Goal: Task Accomplishment & Management: Complete application form

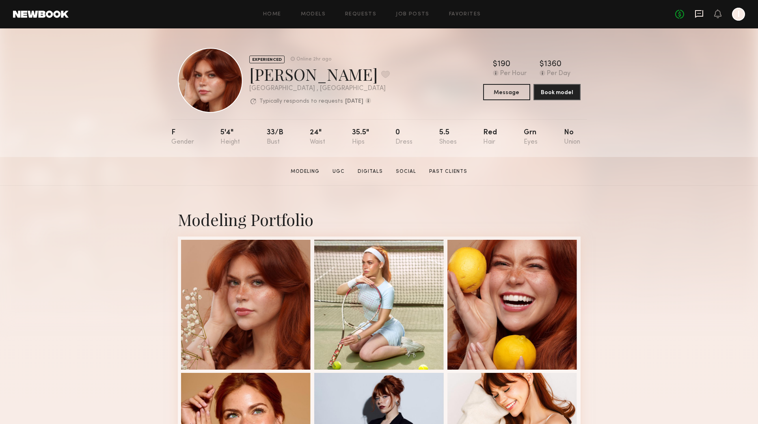
click at [697, 12] on icon at bounding box center [698, 13] width 9 height 9
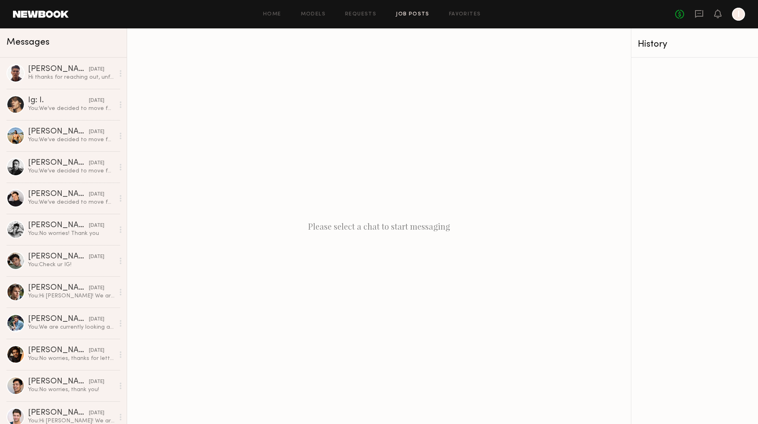
click at [403, 15] on link "Job Posts" at bounding box center [413, 14] width 34 height 5
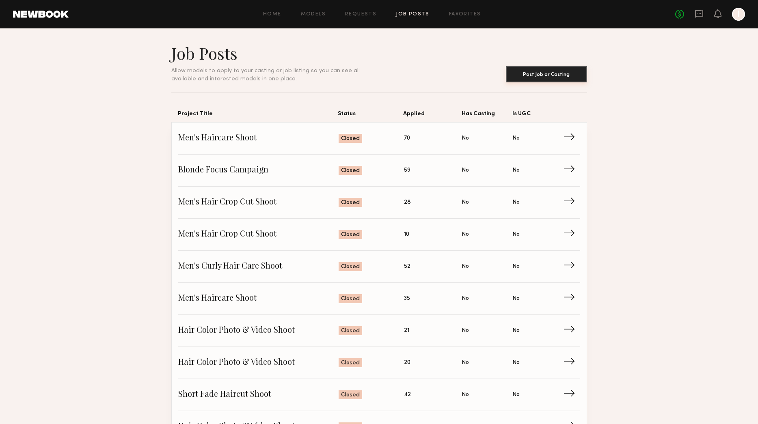
click at [554, 76] on button "Post Job or Casting" at bounding box center [546, 74] width 81 height 16
click at [534, 73] on button "Post Job or Casting" at bounding box center [546, 74] width 81 height 16
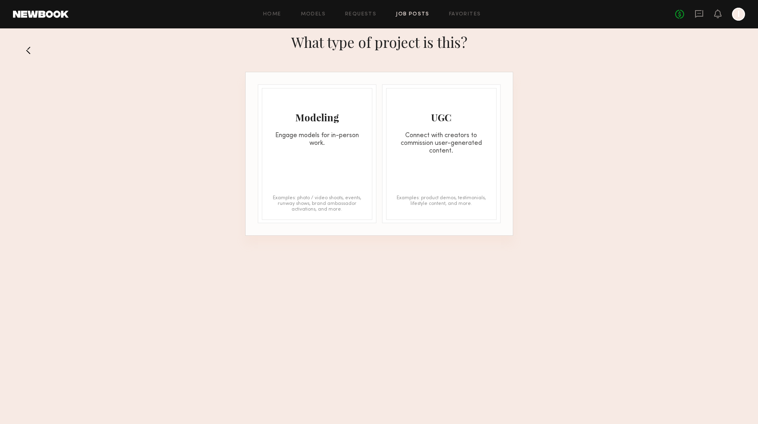
click at [327, 140] on div "Engage models for in-person work." at bounding box center [317, 139] width 110 height 15
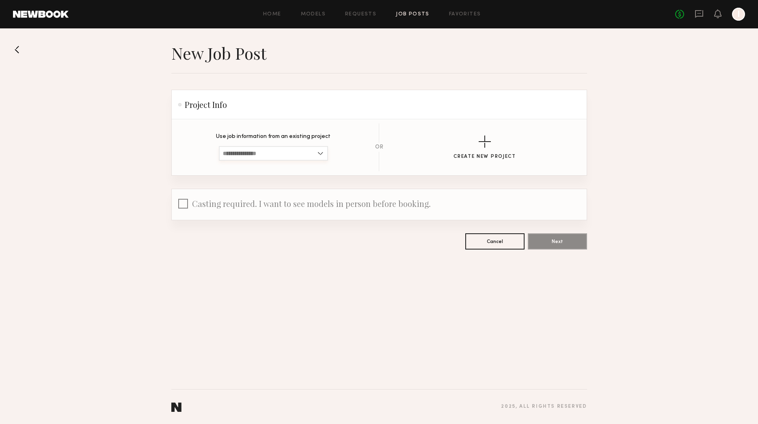
click at [309, 155] on input at bounding box center [273, 153] width 109 height 15
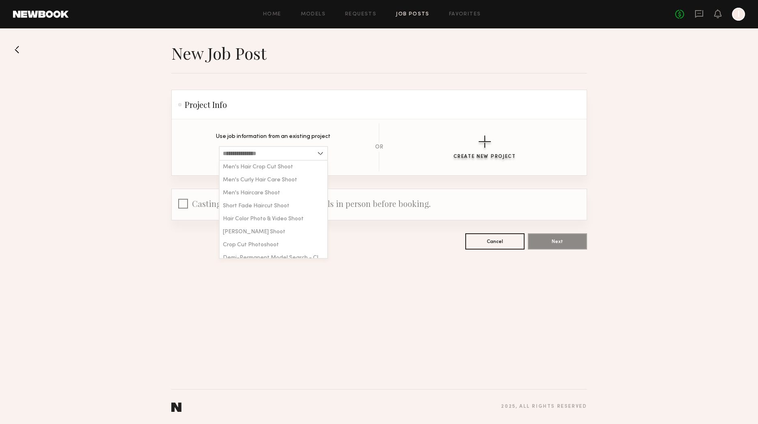
click at [479, 153] on button "Create New Project" at bounding box center [484, 148] width 62 height 24
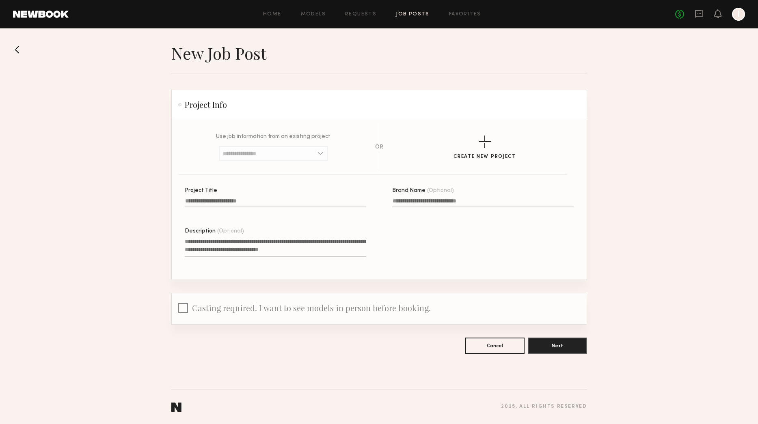
click at [236, 205] on input "Project Title" at bounding box center [275, 202] width 181 height 9
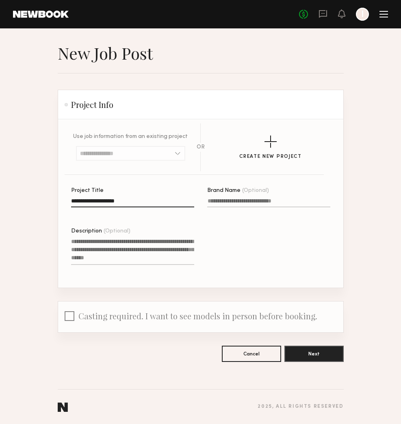
type input "**********"
click at [108, 258] on textarea "Description (Optional)" at bounding box center [132, 251] width 123 height 28
click at [97, 245] on textarea "Description (Optional)" at bounding box center [132, 251] width 123 height 28
paste textarea "**********"
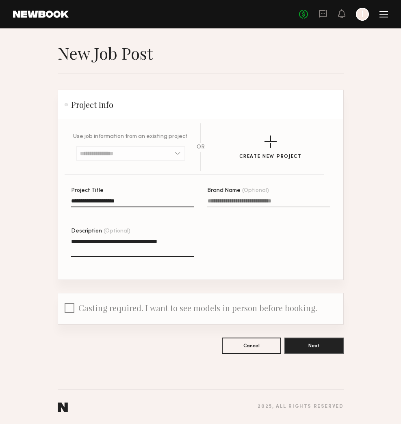
type textarea "**********"
drag, startPoint x: 72, startPoint y: 309, endPoint x: 339, endPoint y: 292, distance: 267.6
click at [343, 291] on section "**********" at bounding box center [200, 198] width 401 height 311
click at [311, 347] on button "Next" at bounding box center [313, 345] width 59 height 16
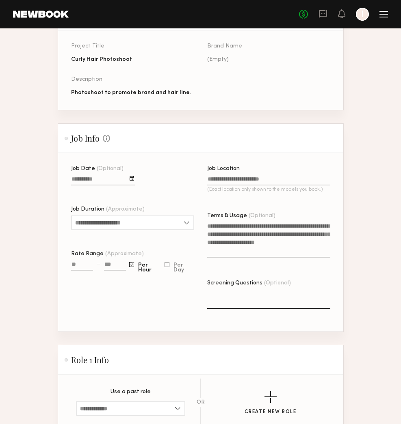
scroll to position [74, 0]
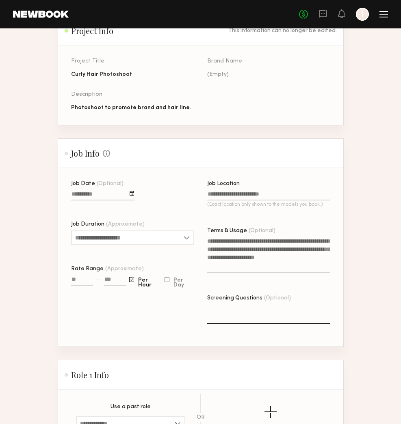
click at [289, 203] on p "(Exact location only shown to the models you book.)" at bounding box center [268, 204] width 123 height 5
click at [289, 200] on input "Job Location (Exact location only shown to the models you book.)" at bounding box center [268, 195] width 123 height 9
click at [261, 196] on input "Job Location (Exact location only shown to the models you book.)" at bounding box center [268, 195] width 123 height 9
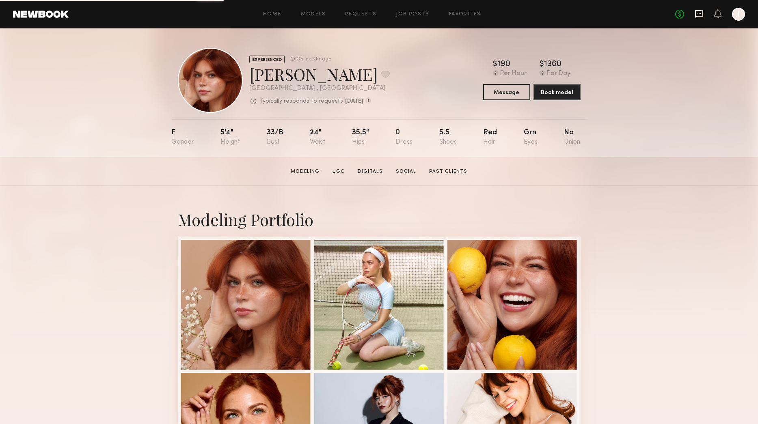
click at [697, 10] on icon at bounding box center [698, 13] width 9 height 9
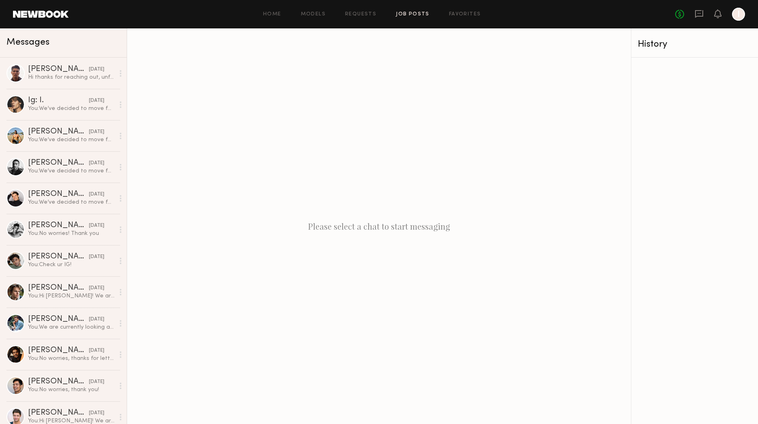
click at [415, 13] on link "Job Posts" at bounding box center [413, 14] width 34 height 5
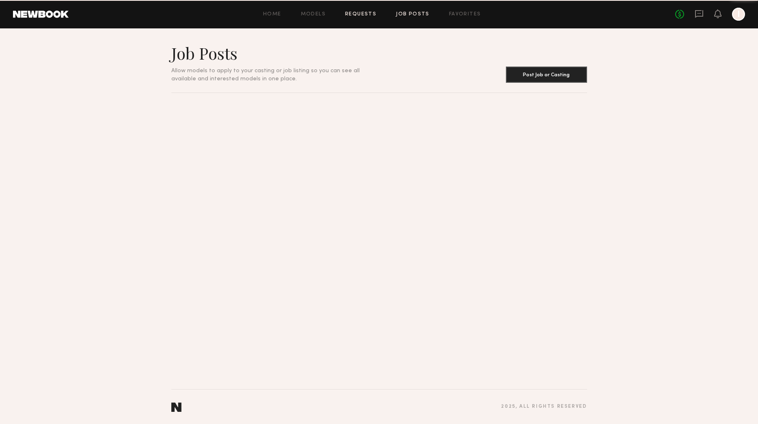
click at [355, 15] on link "Requests" at bounding box center [360, 14] width 31 height 5
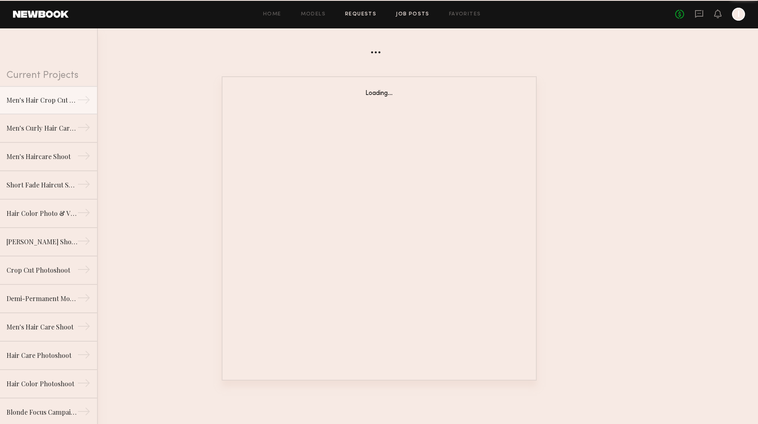
click at [419, 14] on link "Job Posts" at bounding box center [413, 14] width 34 height 5
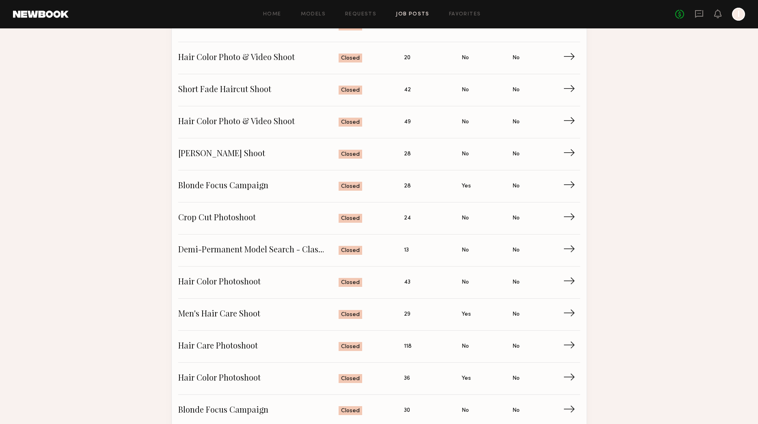
scroll to position [356, 0]
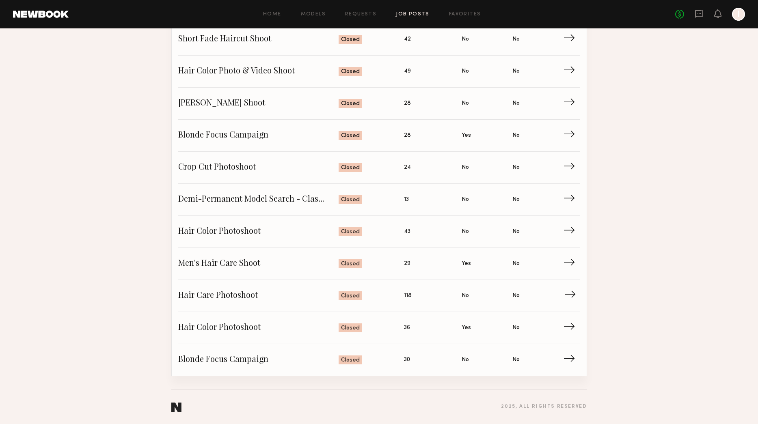
click at [290, 295] on span "Hair Care Photoshoot" at bounding box center [258, 296] width 161 height 12
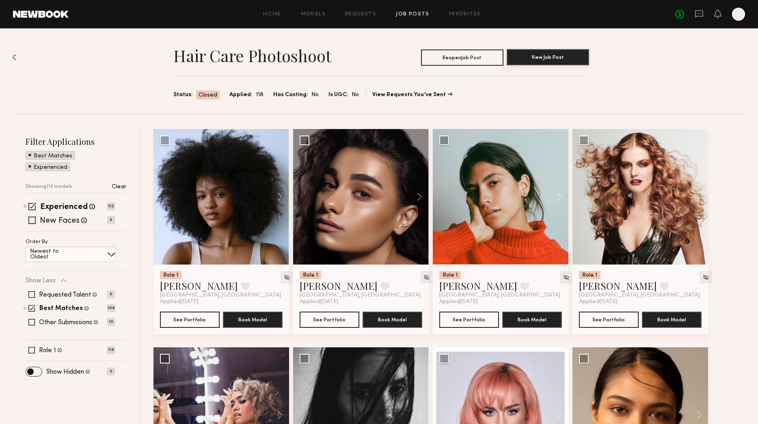
click at [571, 59] on button "View Job Post" at bounding box center [547, 57] width 82 height 16
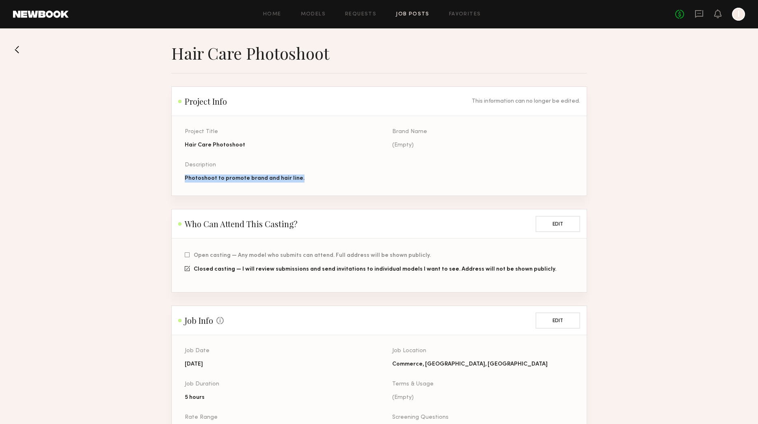
drag, startPoint x: 189, startPoint y: 179, endPoint x: 322, endPoint y: 175, distance: 132.8
click at [322, 175] on section "Project Title Hair Care Photoshoot Brand Name (Empty) Description Photoshoot to…" at bounding box center [379, 156] width 415 height 80
copy div "Photoshoot to promote brand and hair line."
